Goal: Task Accomplishment & Management: Use online tool/utility

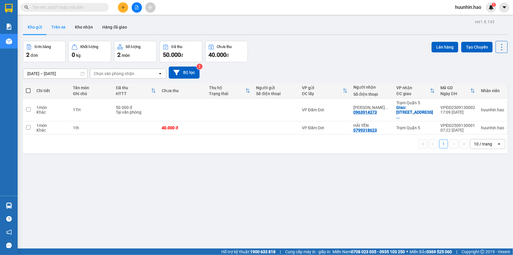
click at [62, 27] on button "Trên xe" at bounding box center [59, 27] width 24 height 14
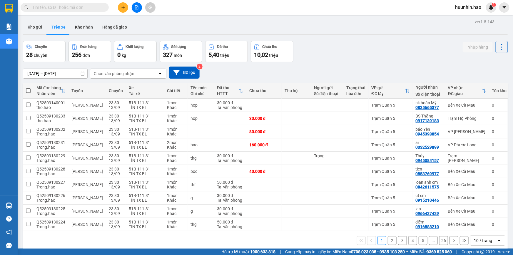
drag, startPoint x: 135, startPoint y: 77, endPoint x: 135, endPoint y: 80, distance: 3.2
click at [135, 77] on div "Chọn văn phòng nhận" at bounding box center [124, 73] width 68 height 9
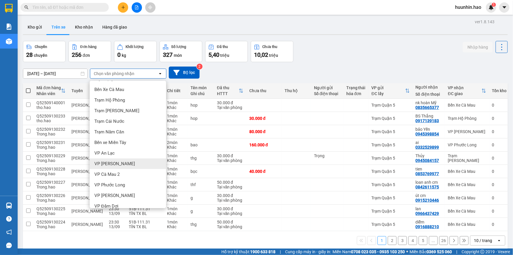
scroll to position [15, 0]
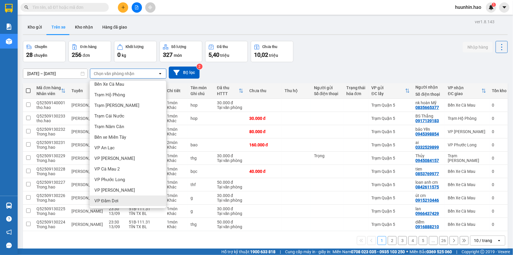
click at [143, 202] on div "VP Đầm Dơi" at bounding box center [128, 200] width 76 height 11
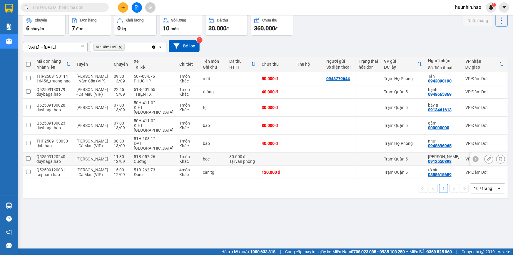
scroll to position [27, 0]
drag, startPoint x: 354, startPoint y: 182, endPoint x: 394, endPoint y: 126, distance: 68.5
click at [356, 178] on td at bounding box center [368, 171] width 25 height 13
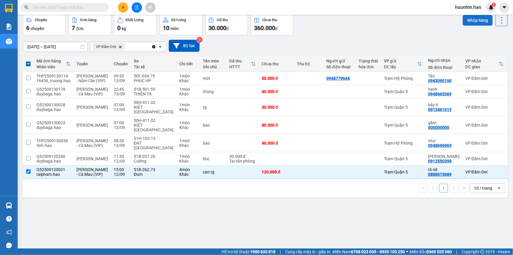
click at [476, 23] on button "Nhập hàng" at bounding box center [478, 20] width 30 height 11
checkbox input "false"
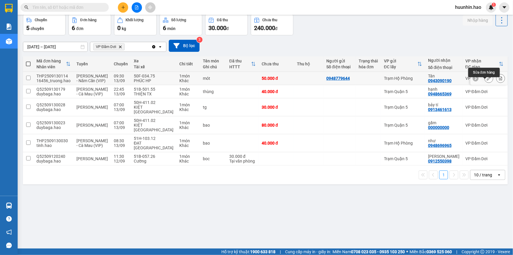
click at [487, 80] on icon at bounding box center [489, 78] width 4 height 4
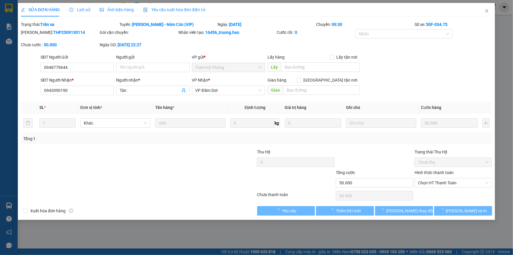
click at [103, 11] on span "Ảnh kiện hàng" at bounding box center [117, 9] width 34 height 5
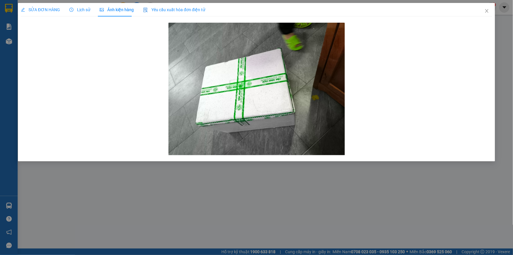
drag, startPoint x: 44, startPoint y: 13, endPoint x: 197, endPoint y: 26, distance: 153.5
click at [44, 13] on div "SỬA ĐƠN HÀNG" at bounding box center [40, 9] width 39 height 6
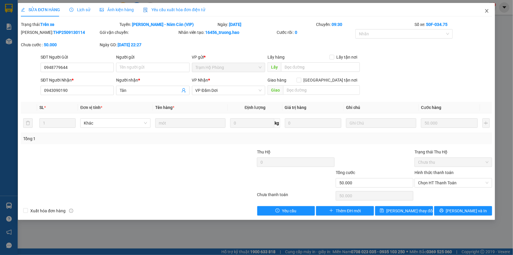
click at [486, 11] on icon "close" at bounding box center [487, 11] width 5 height 5
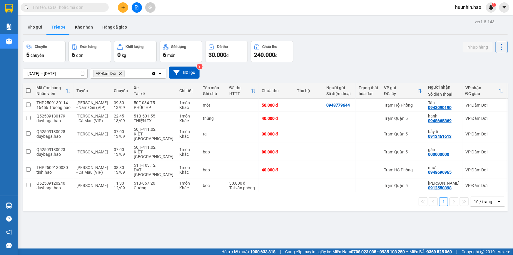
click at [67, 28] on button "Trên xe" at bounding box center [59, 27] width 24 height 14
click at [83, 24] on button "Kho nhận" at bounding box center [83, 27] width 27 height 14
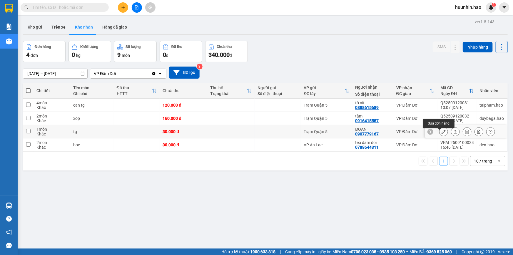
click at [442, 133] on icon at bounding box center [444, 131] width 4 height 4
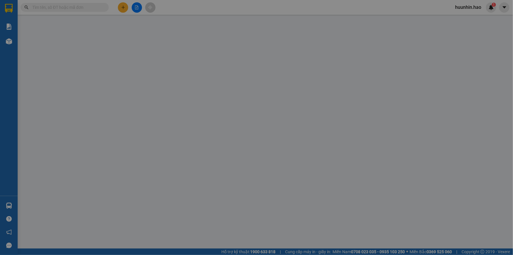
type input "0907779167"
type input "ĐOAN"
type input "30.000"
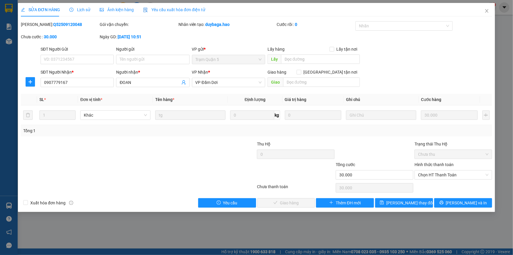
click at [113, 7] on span "Ảnh kiện hàng" at bounding box center [117, 9] width 34 height 5
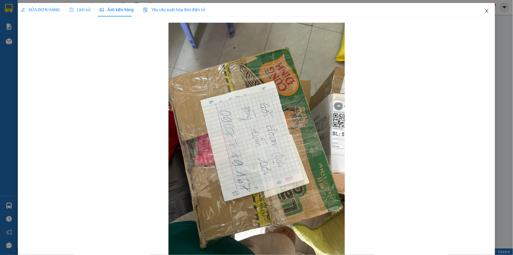
click at [485, 12] on icon "close" at bounding box center [487, 11] width 5 height 5
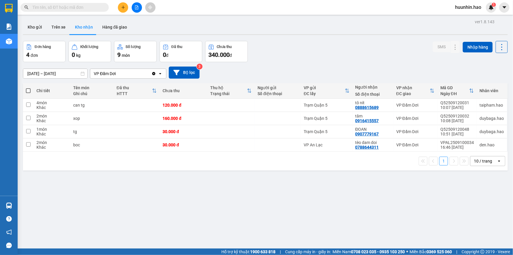
drag, startPoint x: 61, startPoint y: 24, endPoint x: 153, endPoint y: 24, distance: 92.0
click at [61, 24] on button "Trên xe" at bounding box center [59, 27] width 24 height 14
